Goal: Information Seeking & Learning: Learn about a topic

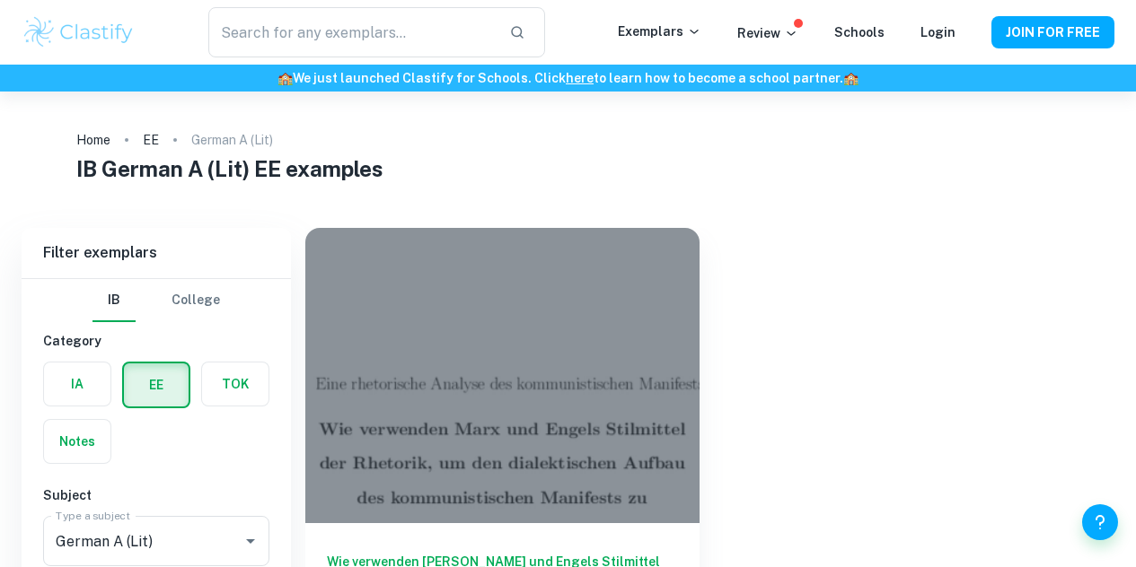
scroll to position [92, 0]
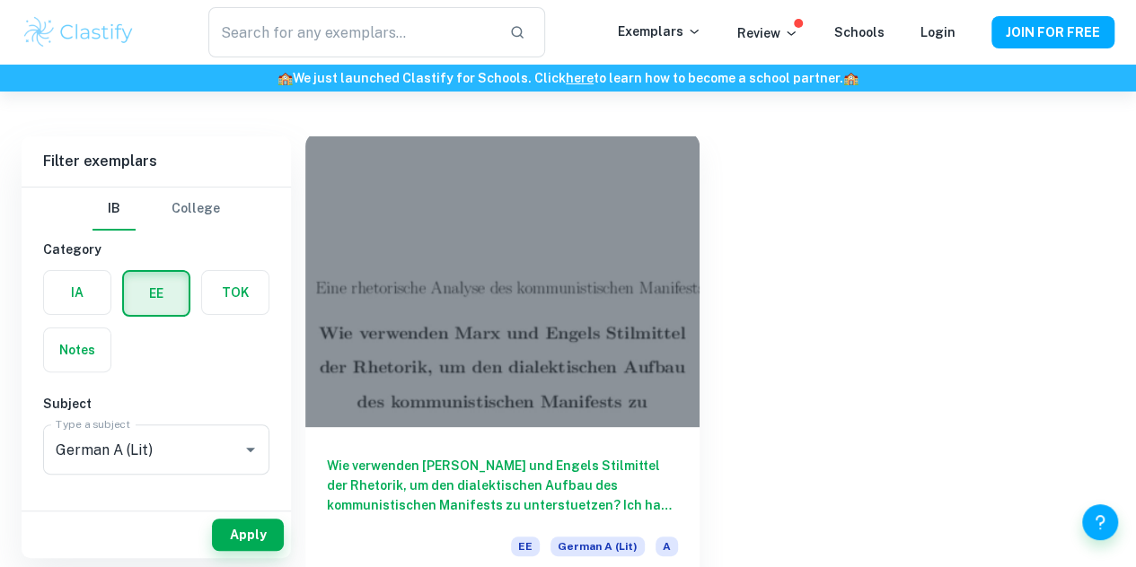
click at [468, 456] on h6 "Wie verwenden Marx und Engels Stilmittel der Rhetorik, um den dialektischen Auf…" at bounding box center [502, 485] width 351 height 59
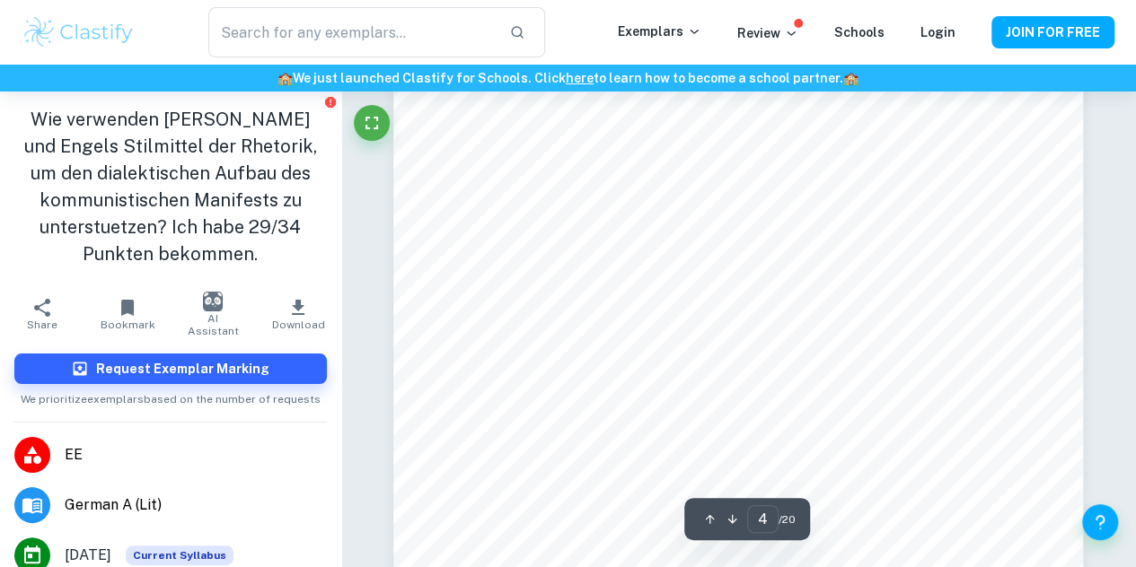
scroll to position [3266, 0]
type input "5"
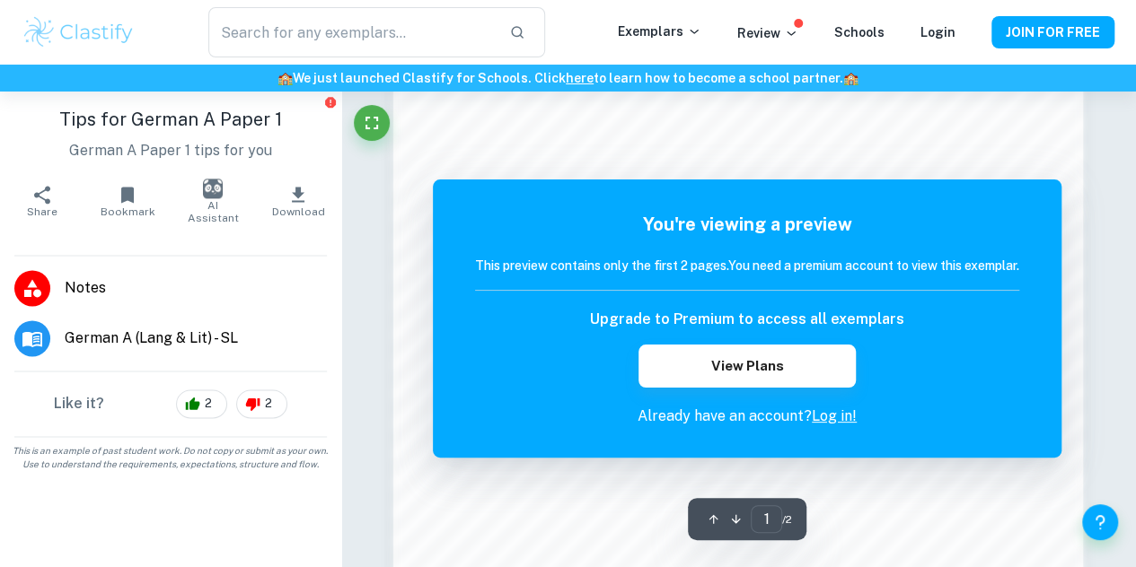
scroll to position [1202, 0]
